Goal: Task Accomplishment & Management: Manage account settings

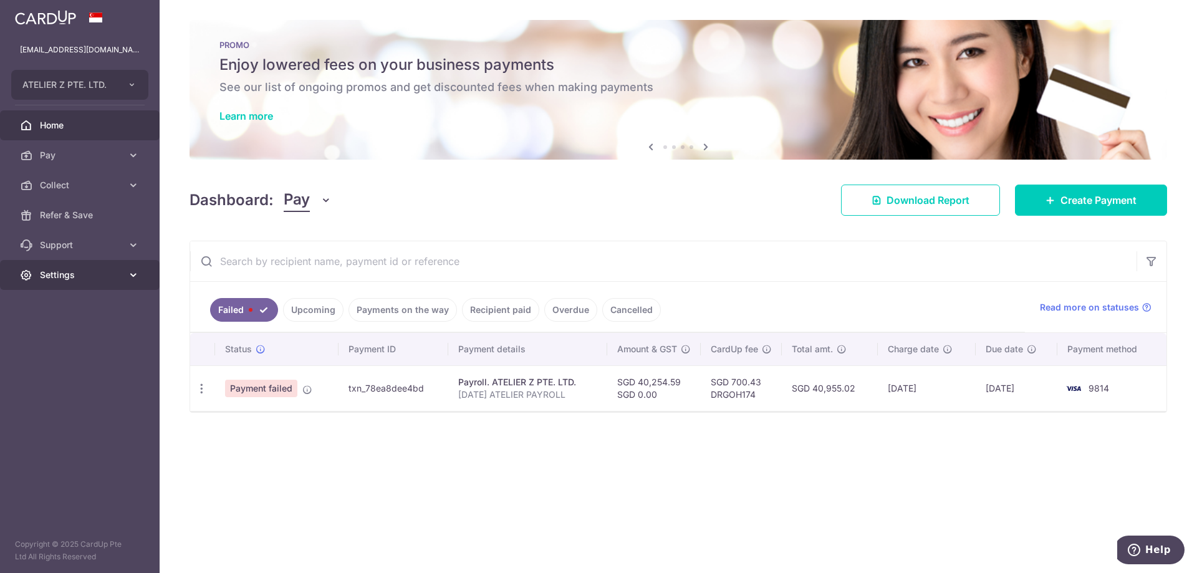
click at [98, 272] on span "Settings" at bounding box center [81, 275] width 82 height 12
click at [72, 324] on link "Logout" at bounding box center [80, 335] width 160 height 30
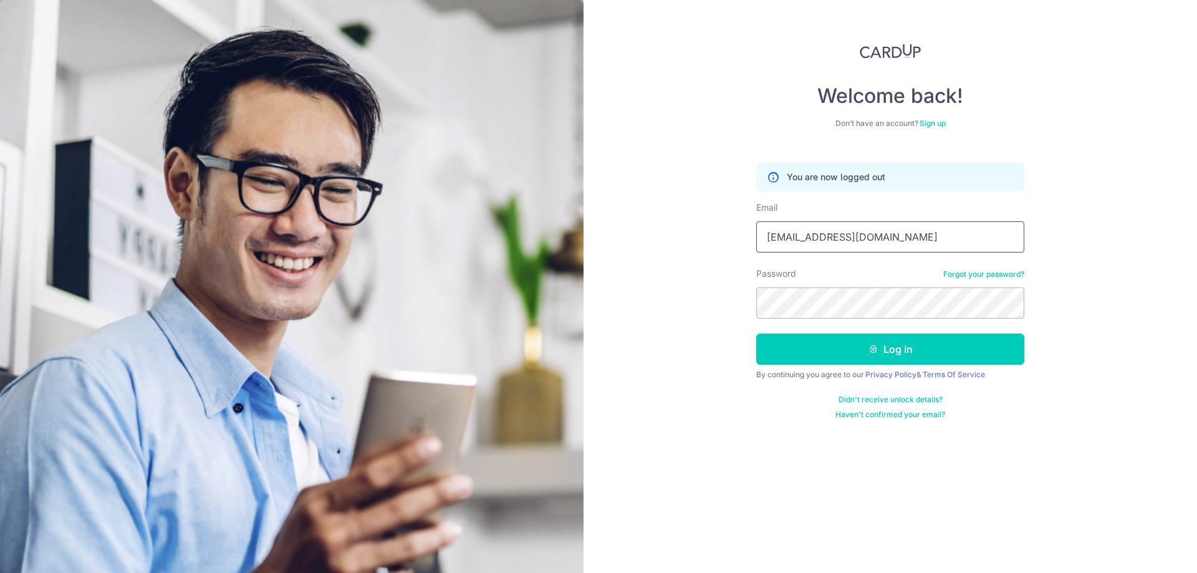
click at [798, 244] on input "[EMAIL_ADDRESS][DOMAIN_NAME]" at bounding box center [890, 236] width 268 height 31
type input "[EMAIL_ADDRESS][DOMAIN_NAME]"
click at [872, 347] on icon "submit" at bounding box center [873, 349] width 10 height 10
